Goal: Task Accomplishment & Management: Use online tool/utility

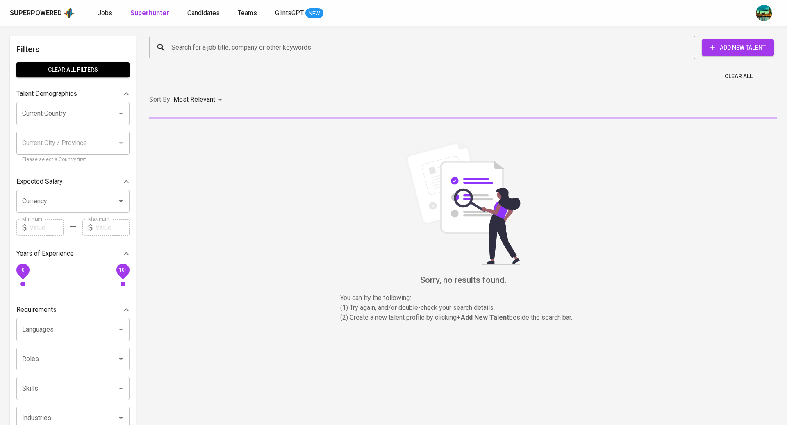
click at [102, 16] on span "Jobs" at bounding box center [105, 13] width 15 height 8
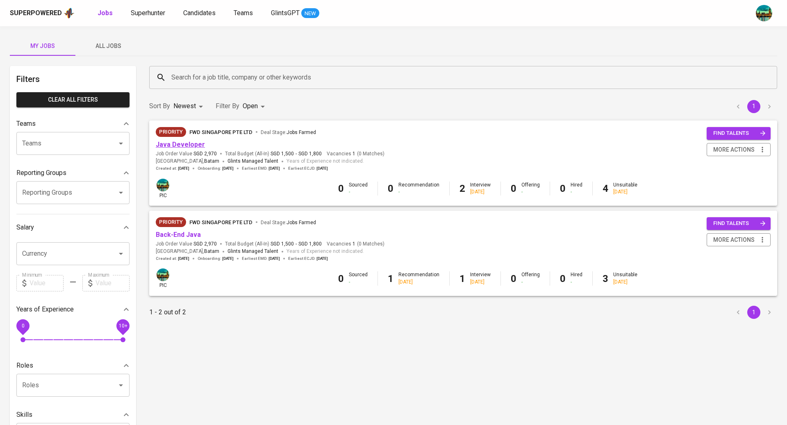
click at [181, 146] on link "Java Developer" at bounding box center [180, 145] width 49 height 8
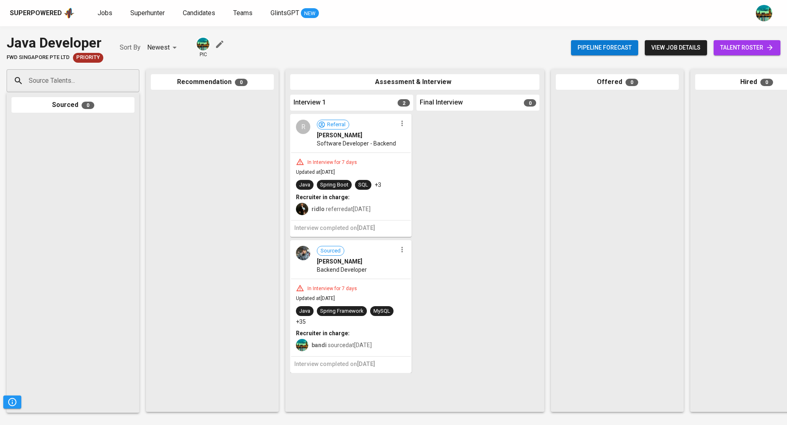
click at [751, 43] on span "talent roster" at bounding box center [747, 48] width 54 height 10
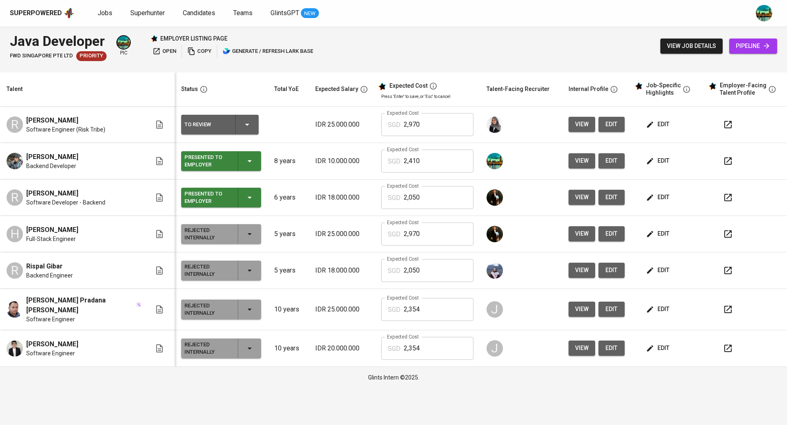
click at [656, 124] on span "edit" at bounding box center [659, 124] width 22 height 10
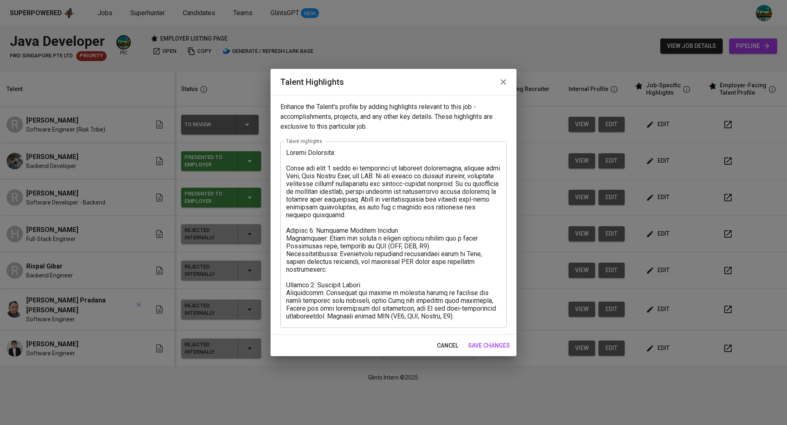
click at [507, 81] on icon "button" at bounding box center [503, 82] width 10 height 10
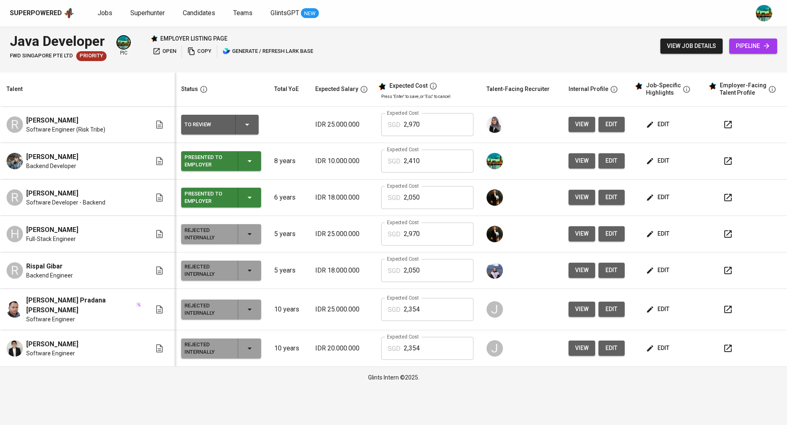
click at [242, 125] on icon "button" at bounding box center [247, 125] width 10 height 10
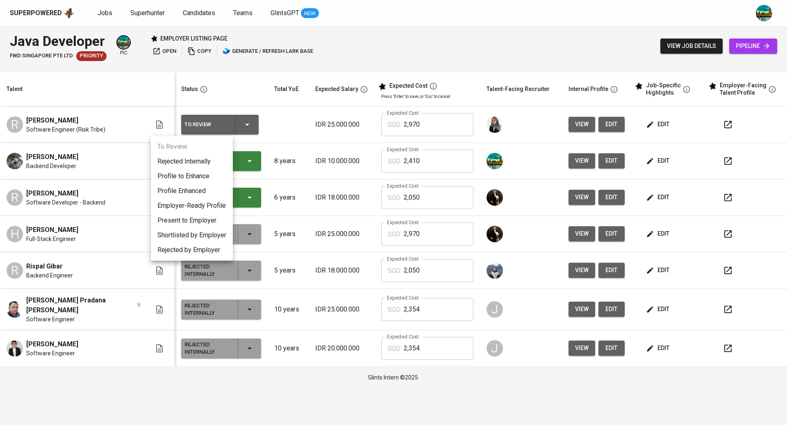
click at [204, 219] on li "Present to Employer" at bounding box center [192, 220] width 82 height 15
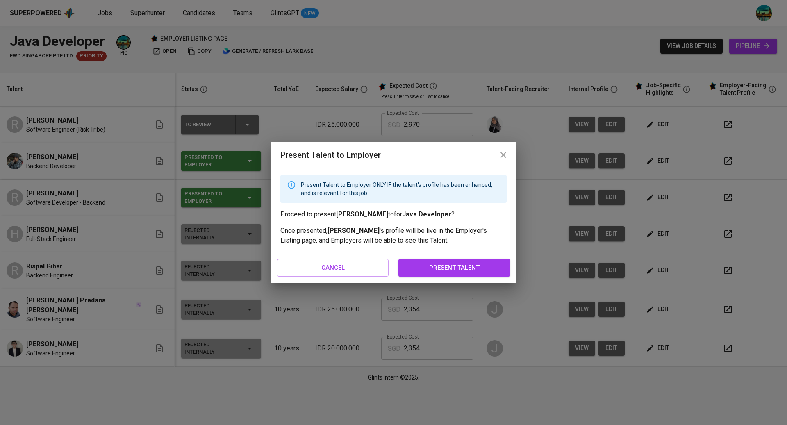
click at [461, 270] on span "present talent" at bounding box center [453, 267] width 93 height 11
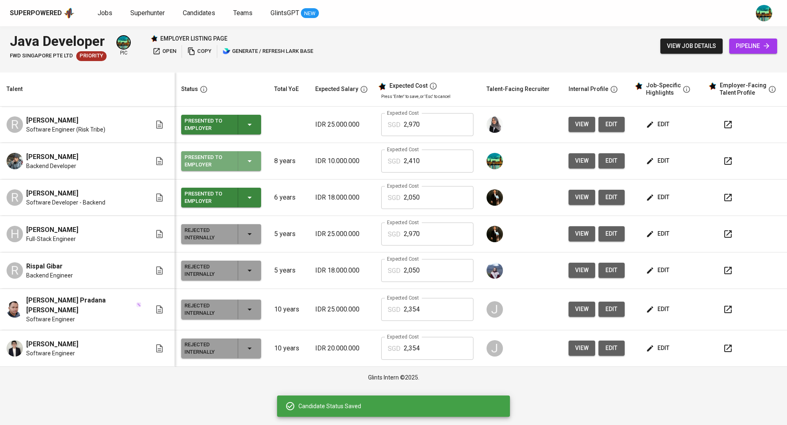
click at [231, 164] on button "Presented to Employer" at bounding box center [221, 161] width 80 height 20
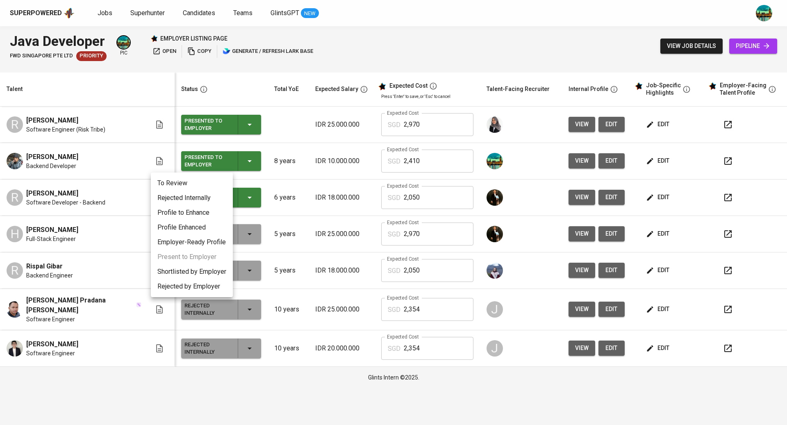
click at [249, 132] on div at bounding box center [393, 212] width 787 height 425
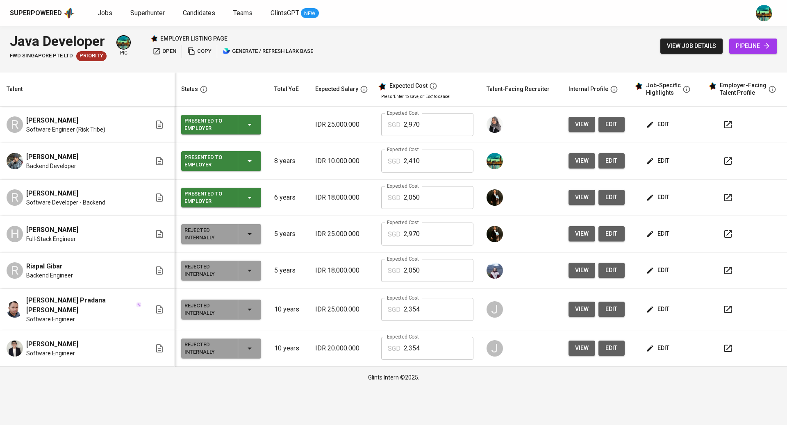
click at [226, 159] on div "Presented to Employer" at bounding box center [220, 161] width 73 height 20
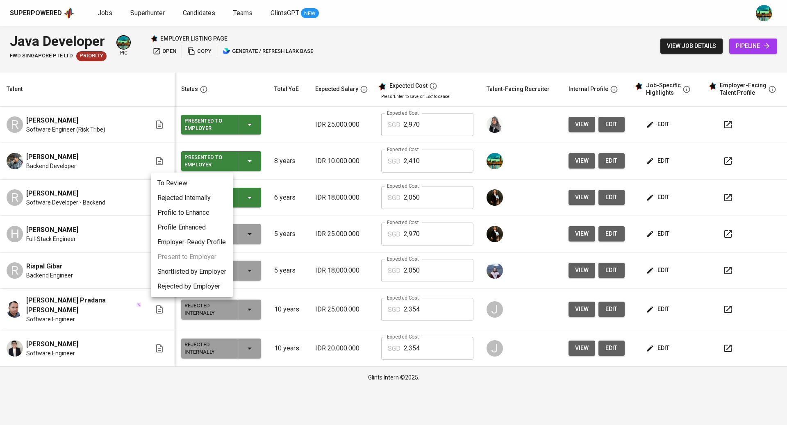
click at [263, 138] on div at bounding box center [393, 212] width 787 height 425
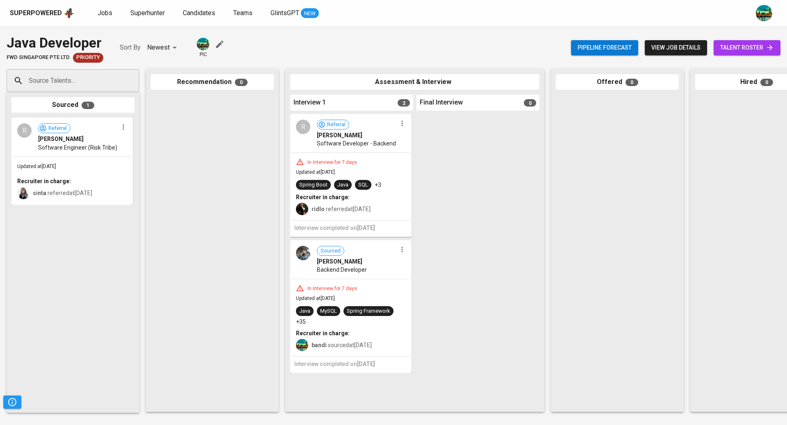
click at [89, 76] on input "Source Talents..." at bounding box center [70, 81] width 86 height 16
paste input "[EMAIL_ADDRESS][DOMAIN_NAME]"
type input "[EMAIL_ADDRESS][DOMAIN_NAME]"
paste input "[EMAIL_ADDRESS][DOMAIN_NAME]"
type input "[EMAIL_ADDRESS][DOMAIN_NAME]"
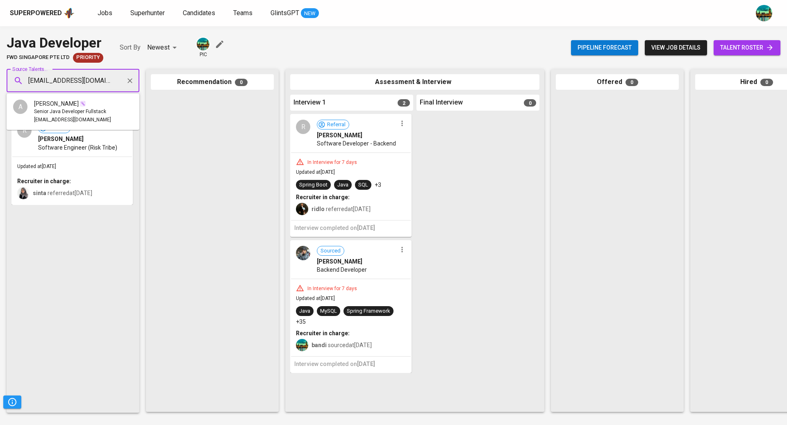
click at [80, 111] on span "Senior Java Developer Fullstack" at bounding box center [70, 112] width 72 height 8
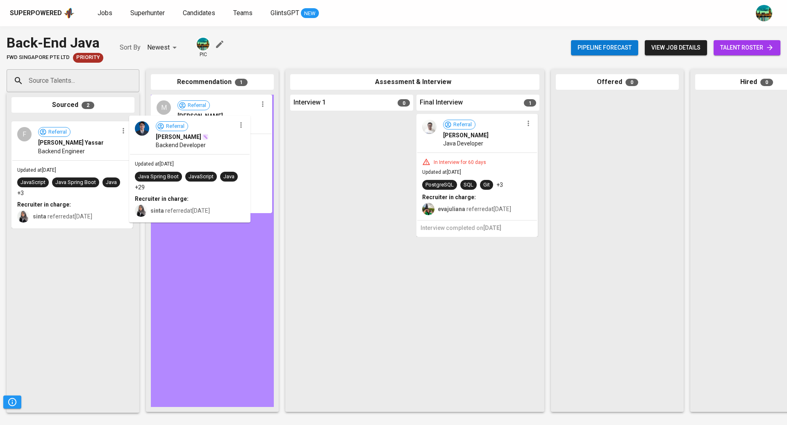
drag, startPoint x: 83, startPoint y: 153, endPoint x: 239, endPoint y: 156, distance: 156.2
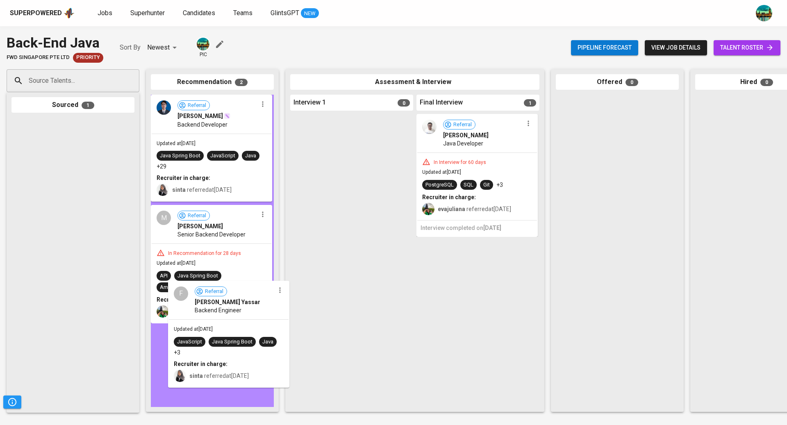
drag, startPoint x: 86, startPoint y: 155, endPoint x: 245, endPoint y: 317, distance: 227.9
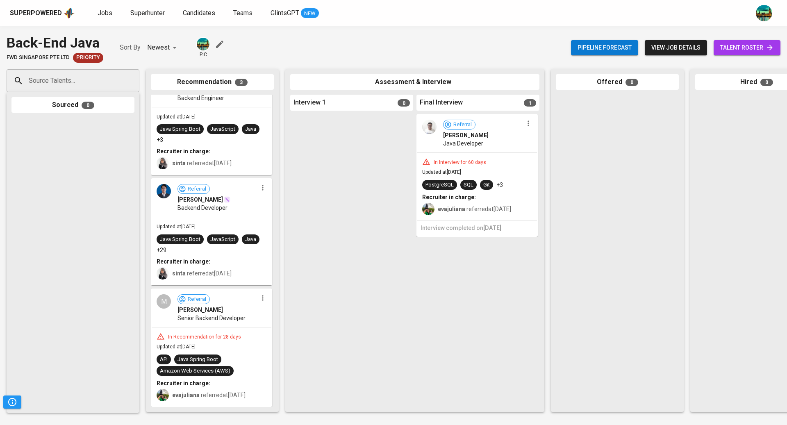
scroll to position [33, 0]
click at [223, 311] on span "[PERSON_NAME]" at bounding box center [201, 310] width 46 height 8
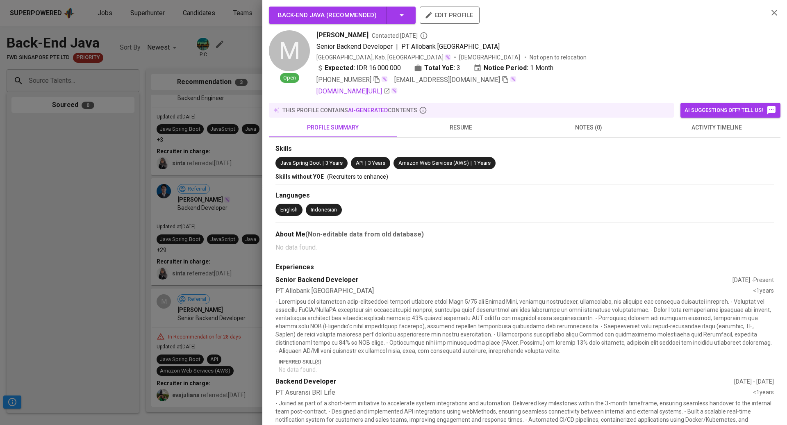
click at [455, 127] on span "resume" at bounding box center [461, 128] width 118 height 10
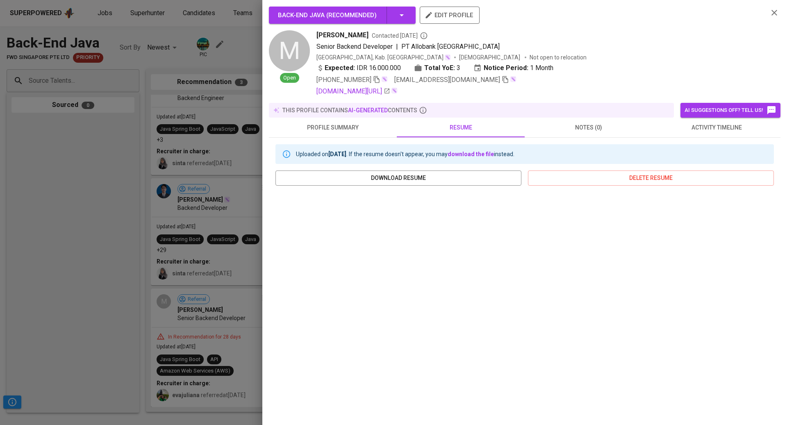
click at [233, 248] on div at bounding box center [393, 212] width 787 height 425
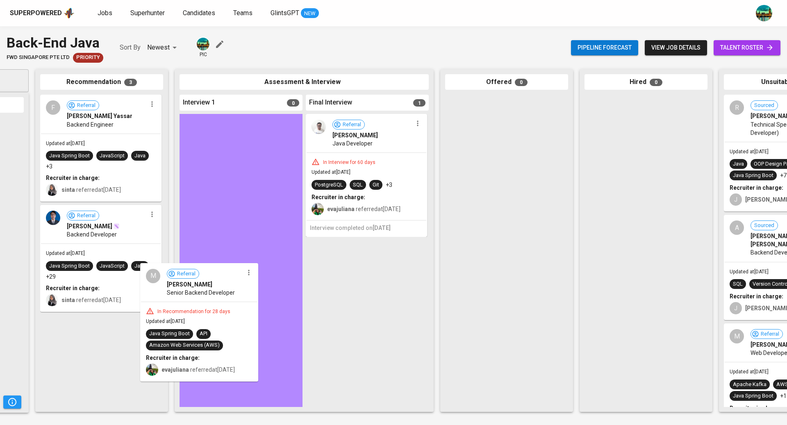
scroll to position [0, 0]
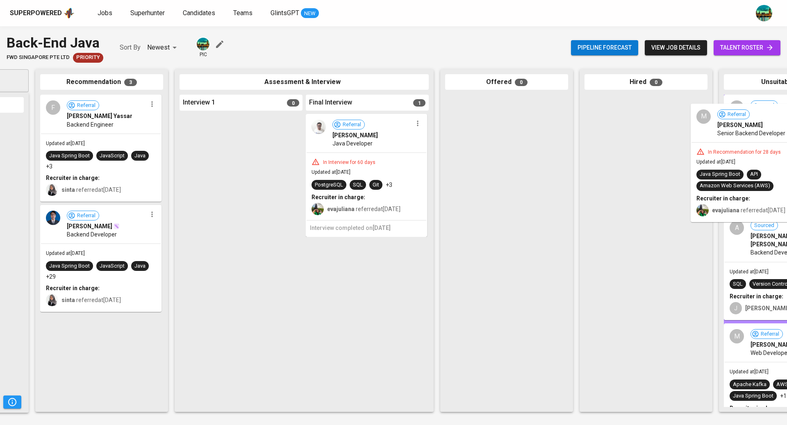
drag, startPoint x: 133, startPoint y: 337, endPoint x: 787, endPoint y: 152, distance: 679.3
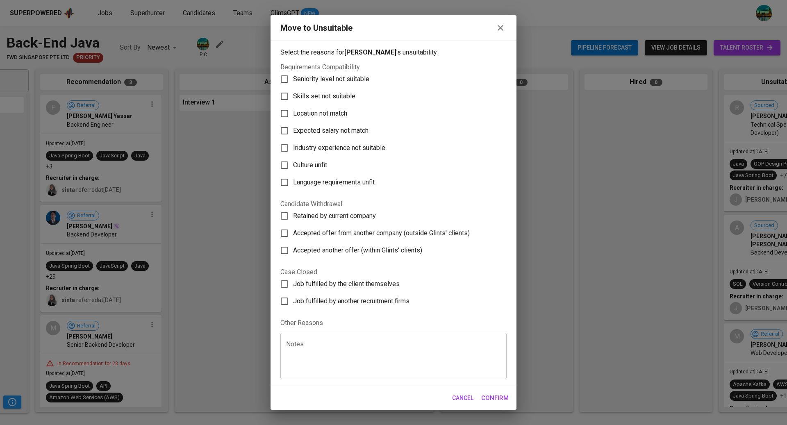
click at [362, 81] on span "Seniority level not suitable" at bounding box center [331, 79] width 76 height 10
click at [293, 81] on input "Seniority level not suitable" at bounding box center [284, 79] width 17 height 17
checkbox input "true"
click at [491, 396] on span "Confirm" at bounding box center [494, 398] width 27 height 11
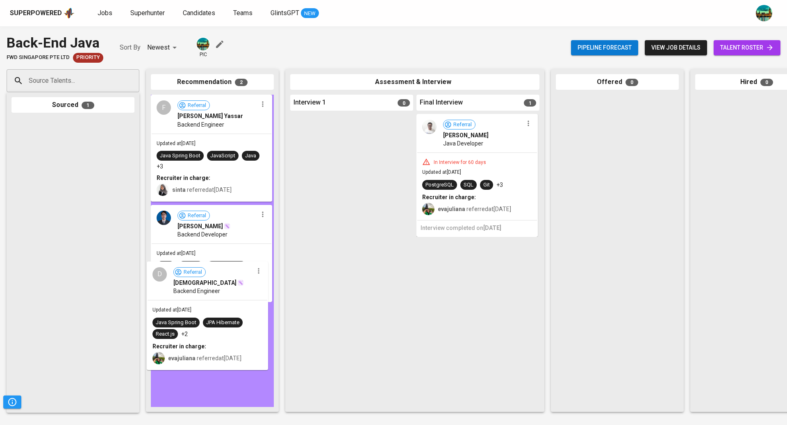
drag, startPoint x: 98, startPoint y: 155, endPoint x: 236, endPoint y: 298, distance: 199.2
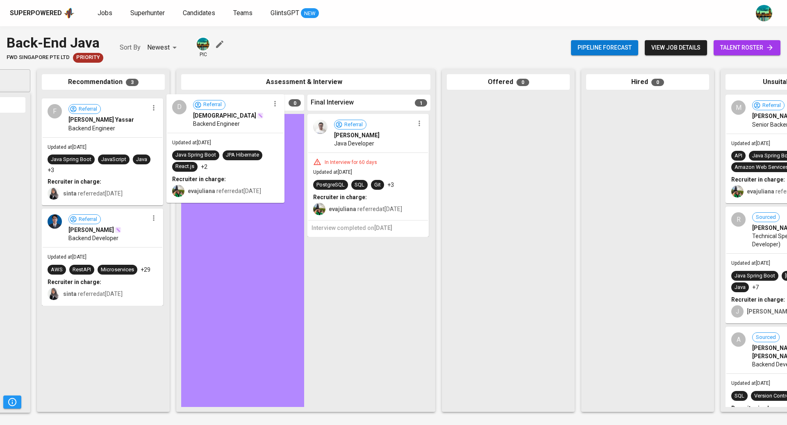
drag, startPoint x: 137, startPoint y: 118, endPoint x: 266, endPoint y: 130, distance: 128.9
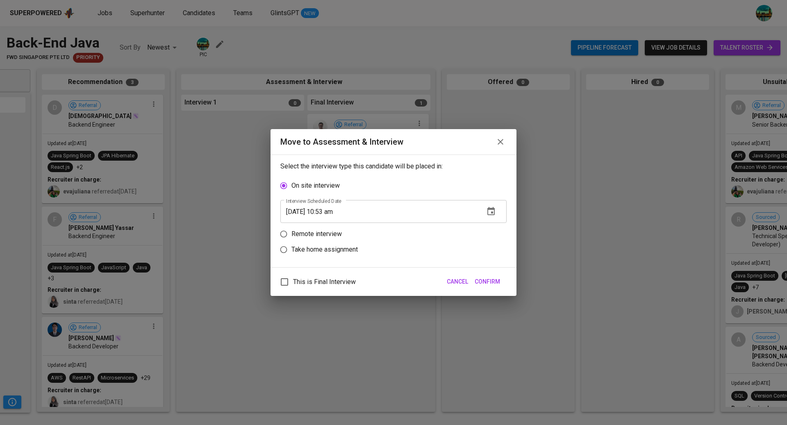
click at [349, 233] on label "Remote interview" at bounding box center [388, 234] width 224 height 16
click at [291, 233] on input "Remote interview" at bounding box center [284, 234] width 16 height 16
radio input "true"
click at [494, 227] on icon "button" at bounding box center [490, 227] width 7 height 8
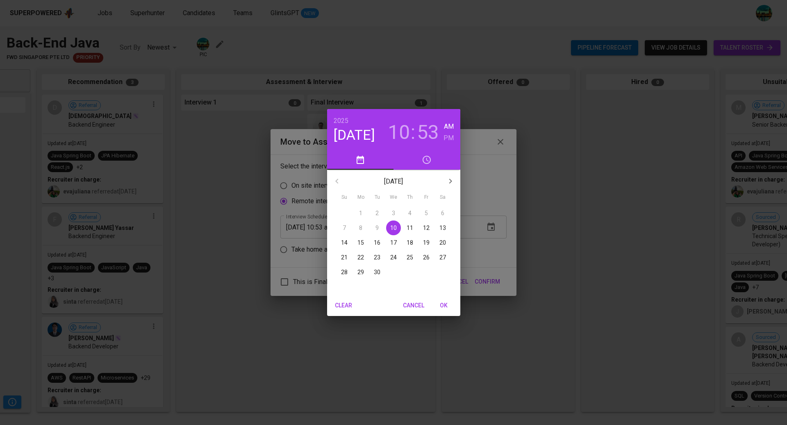
click at [447, 303] on span "OK" at bounding box center [444, 305] width 20 height 10
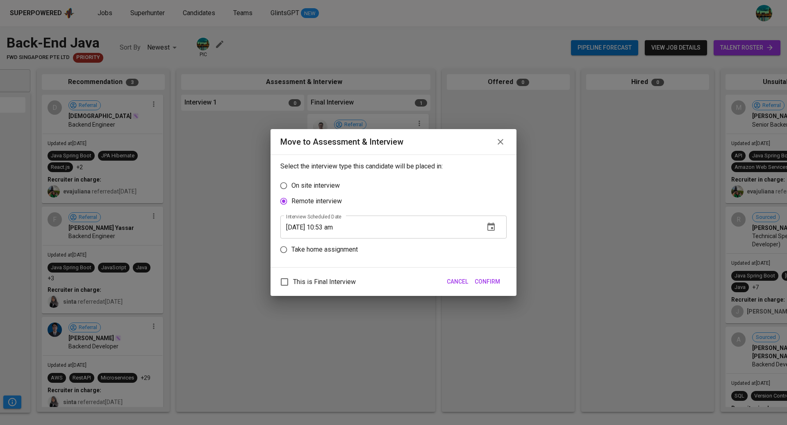
click at [487, 282] on span "Confirm" at bounding box center [487, 282] width 25 height 10
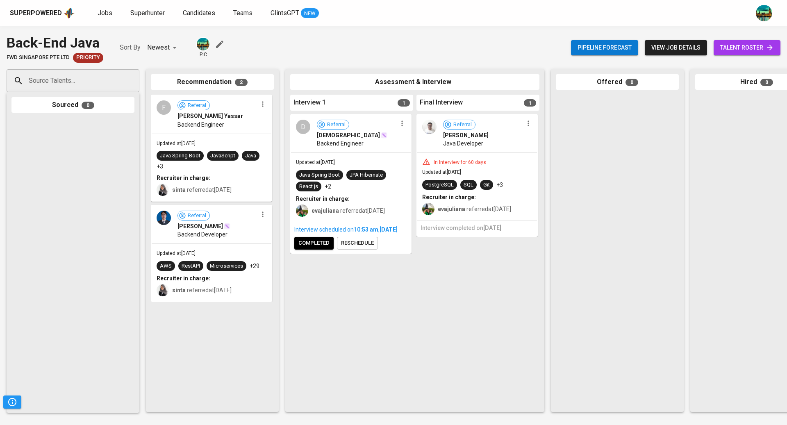
click at [88, 82] on input "Source Talents..." at bounding box center [70, 81] width 86 height 16
paste input "gibranlubis505@gmail.com"
type input "gibranlubis505@gmail.com"
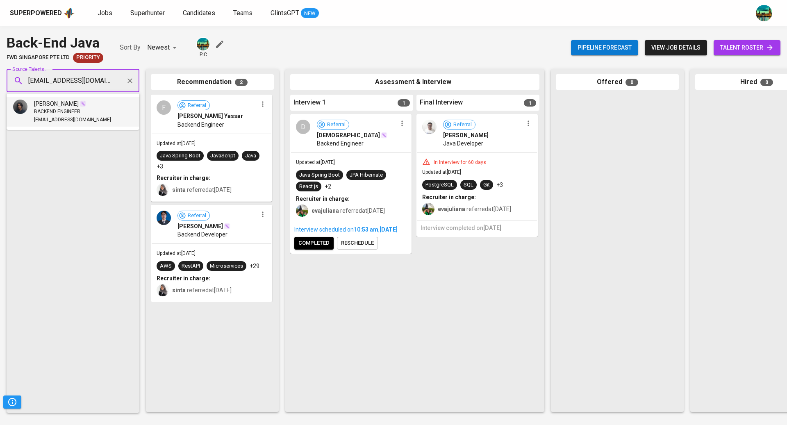
click at [87, 110] on div "BACKEND ENGINEER" at bounding box center [72, 112] width 77 height 8
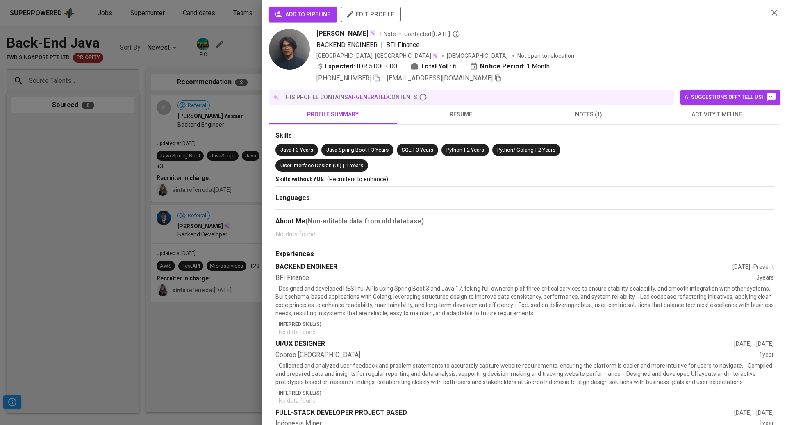
click at [698, 112] on span "activity timeline" at bounding box center [717, 114] width 118 height 10
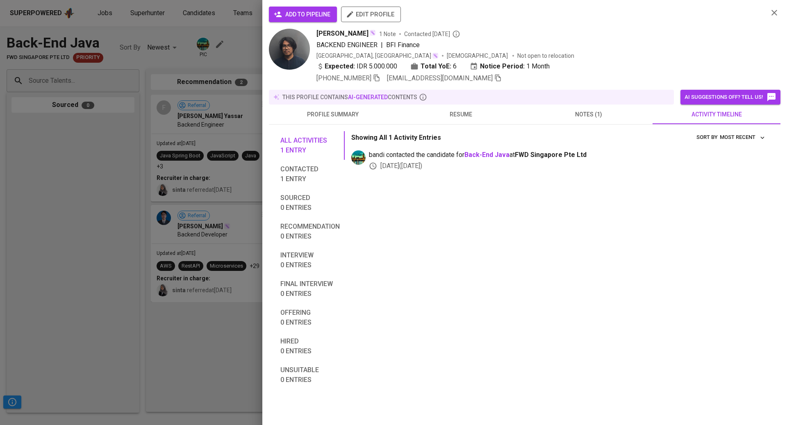
click at [310, 13] on span "add to pipeline" at bounding box center [302, 14] width 55 height 10
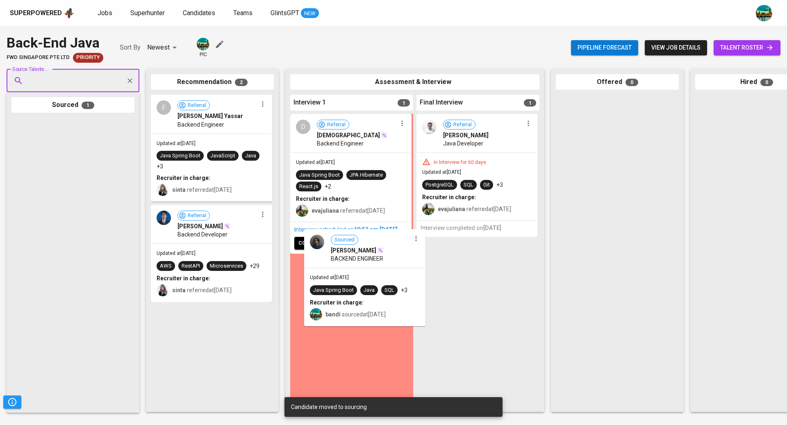
drag, startPoint x: 101, startPoint y: 148, endPoint x: 386, endPoint y: 259, distance: 305.8
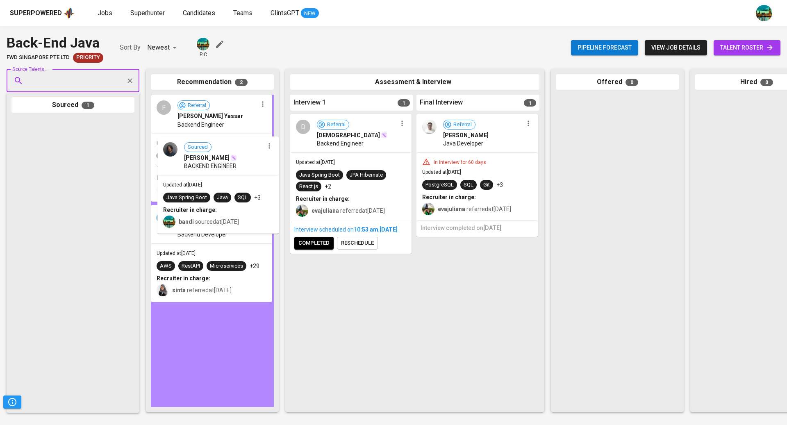
drag, startPoint x: 100, startPoint y: 141, endPoint x: 254, endPoint y: 159, distance: 154.5
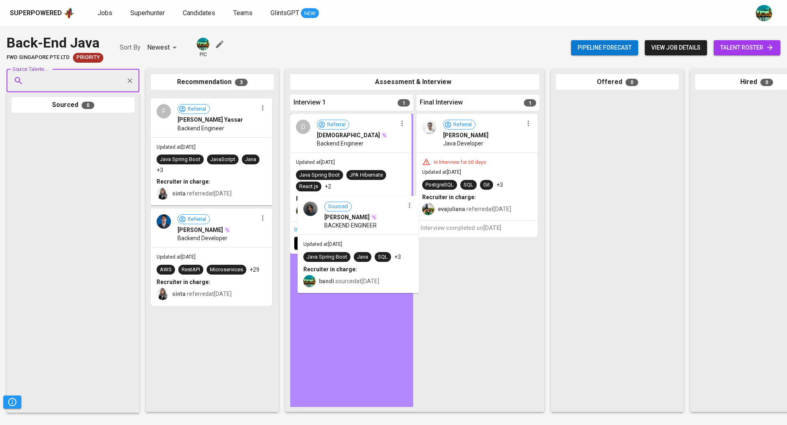
drag, startPoint x: 236, startPoint y: 137, endPoint x: 391, endPoint y: 249, distance: 190.9
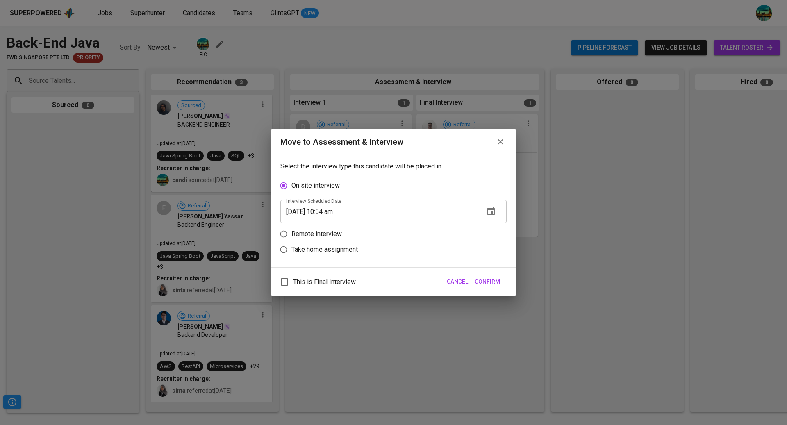
click at [339, 231] on p "Remote interview" at bounding box center [316, 234] width 50 height 10
click at [291, 231] on input "Remote interview" at bounding box center [284, 234] width 16 height 16
radio input "true"
click at [490, 281] on span "Confirm" at bounding box center [487, 282] width 25 height 10
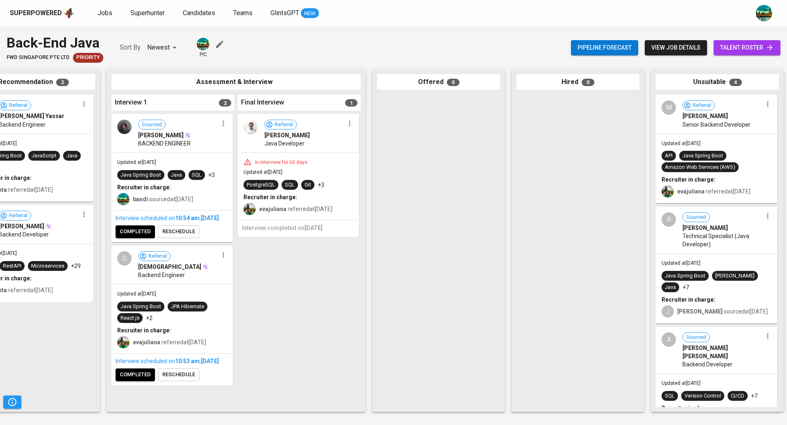
scroll to position [0, 189]
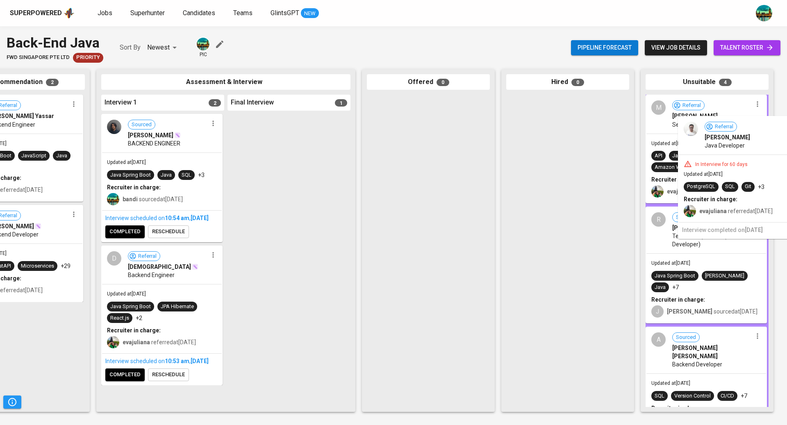
drag, startPoint x: 322, startPoint y: 131, endPoint x: 777, endPoint y: 133, distance: 455.0
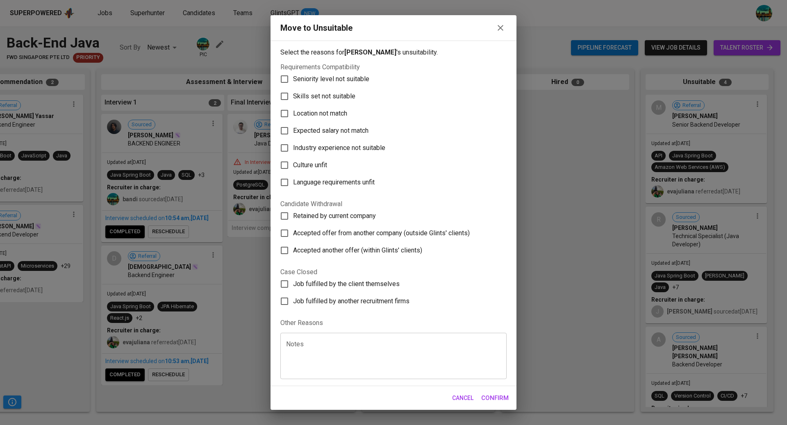
click at [358, 80] on span "Seniority level not suitable" at bounding box center [331, 79] width 76 height 10
click at [293, 80] on input "Seniority level not suitable" at bounding box center [284, 79] width 17 height 17
checkbox input "true"
click at [344, 93] on span "Skills set not suitable" at bounding box center [324, 96] width 62 height 10
click at [293, 93] on input "Skills set not suitable" at bounding box center [284, 96] width 17 height 17
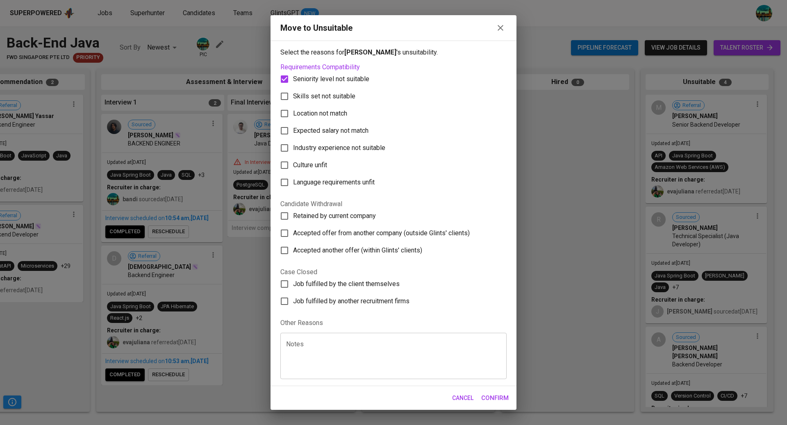
checkbox input "true"
click at [498, 401] on span "Confirm" at bounding box center [494, 398] width 27 height 11
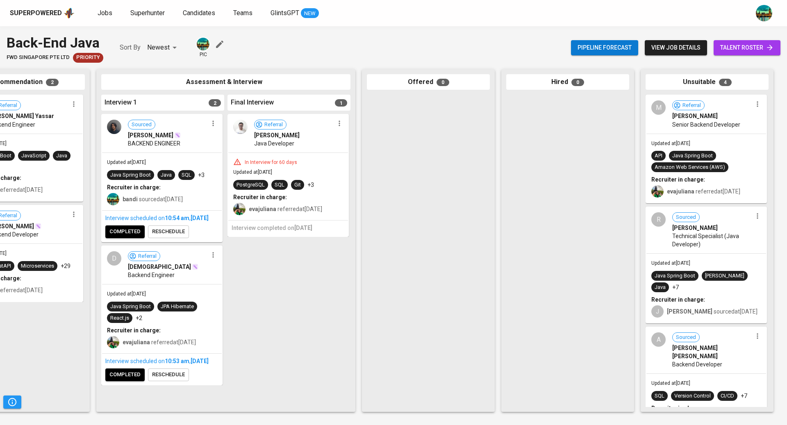
scroll to position [0, 0]
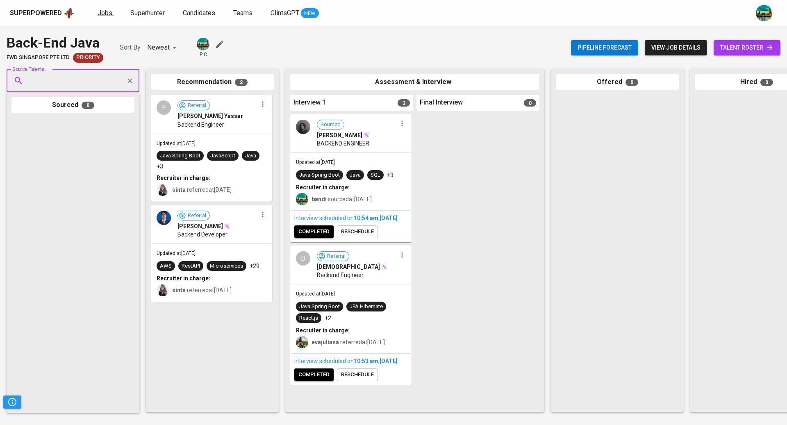
click at [102, 14] on span "Jobs" at bounding box center [105, 13] width 15 height 8
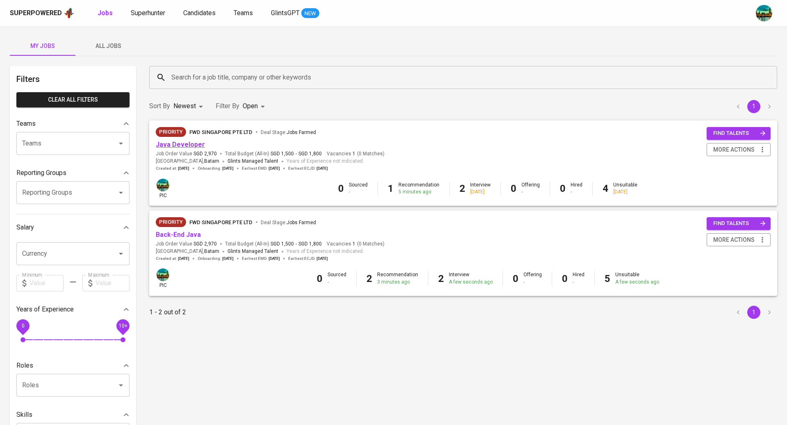
click at [167, 147] on link "Java Developer" at bounding box center [180, 145] width 49 height 8
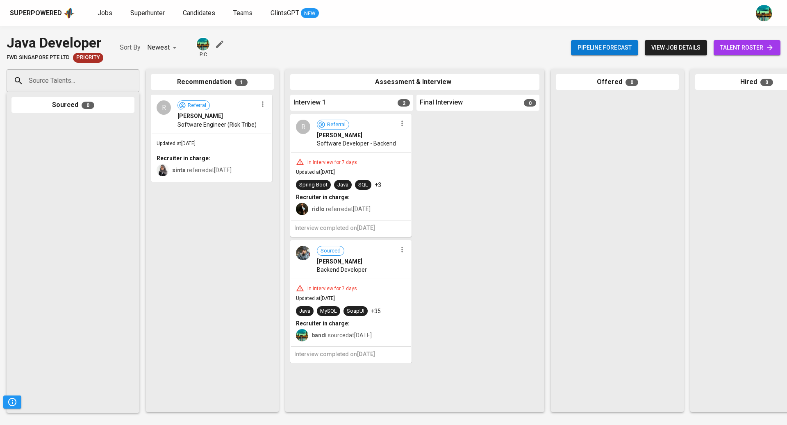
click at [106, 86] on input "Source Talents..." at bounding box center [70, 81] width 86 height 16
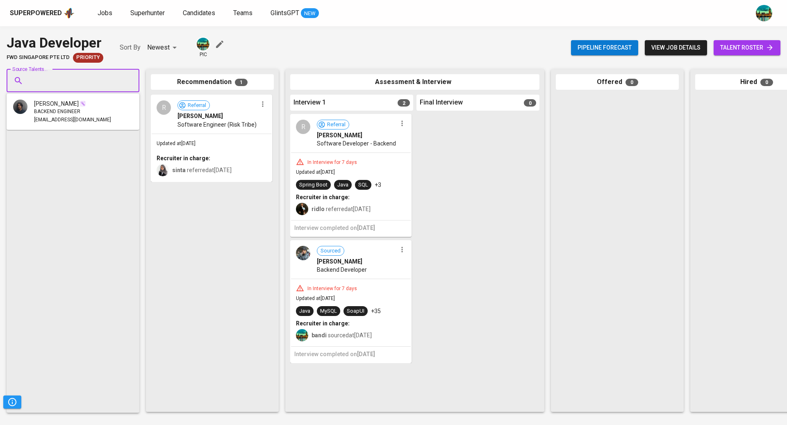
paste input "anisaalawiyah814@gmail.com"
type input "anisaalawiyah814@gmail.com"
click at [94, 112] on span "anisaalawiyah814@gmail.com" at bounding box center [72, 112] width 77 height 8
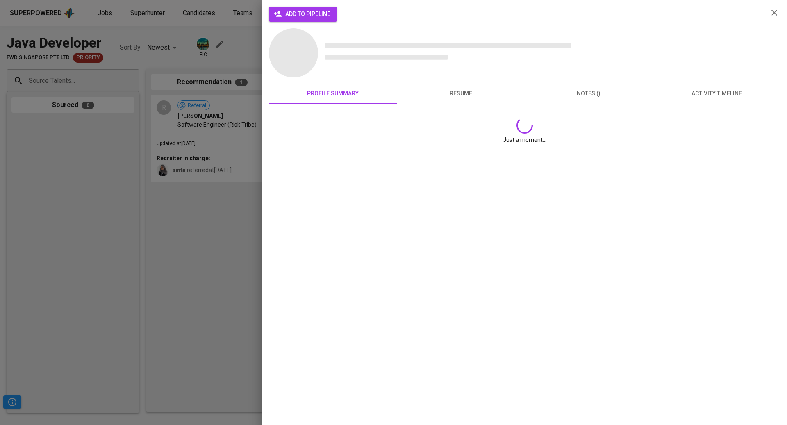
scroll to position [0, 0]
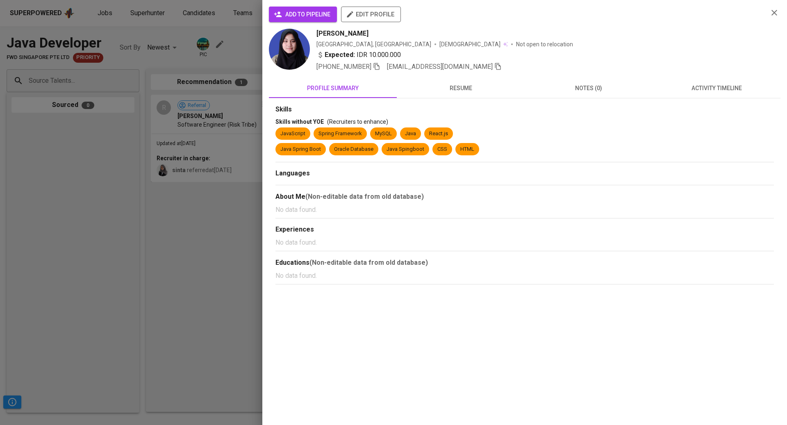
click at [691, 87] on span "activity timeline" at bounding box center [717, 88] width 118 height 10
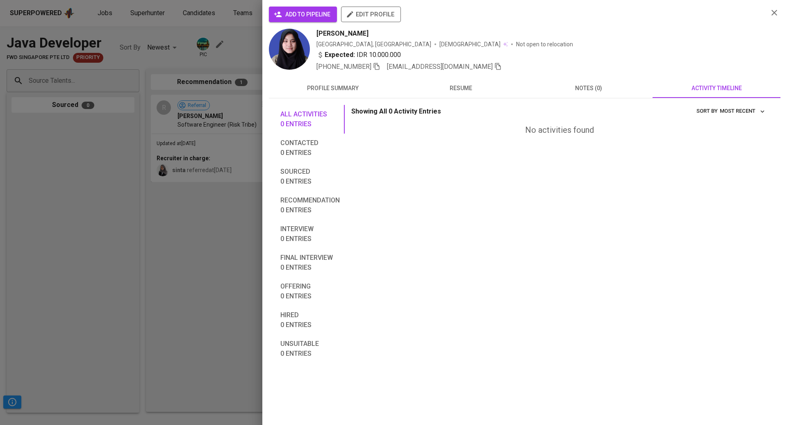
click at [453, 82] on button "resume" at bounding box center [461, 88] width 128 height 20
